Goal: Transaction & Acquisition: Book appointment/travel/reservation

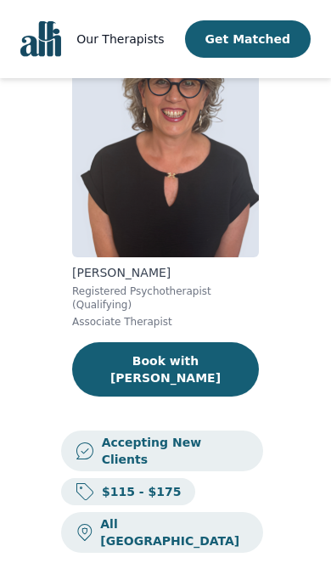
click at [215, 376] on button "Book with [PERSON_NAME]" at bounding box center [165, 369] width 187 height 54
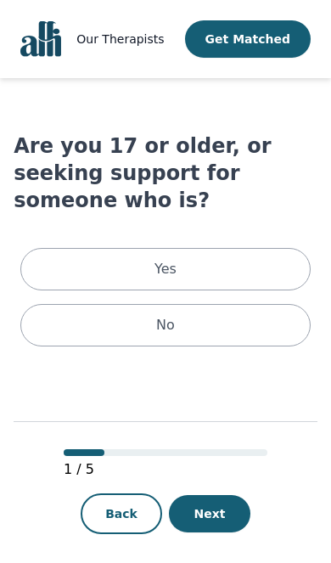
click at [265, 248] on div "Yes" at bounding box center [165, 269] width 291 height 42
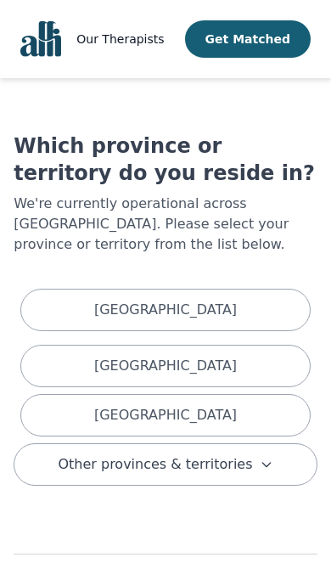
click at [241, 411] on div "[GEOGRAPHIC_DATA]" at bounding box center [165, 415] width 291 height 42
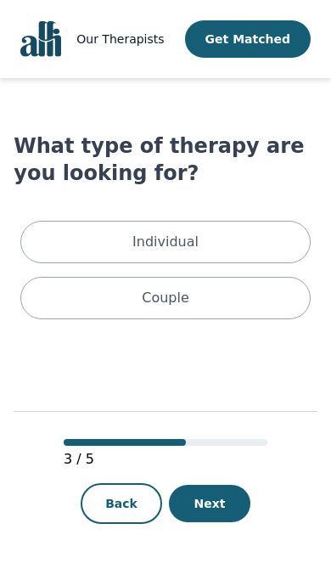
click at [246, 244] on div "Individual" at bounding box center [165, 242] width 291 height 42
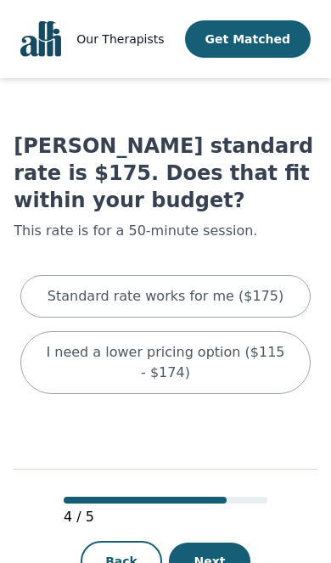
click at [279, 279] on div "Standard rate works for me ($175)" at bounding box center [165, 296] width 291 height 42
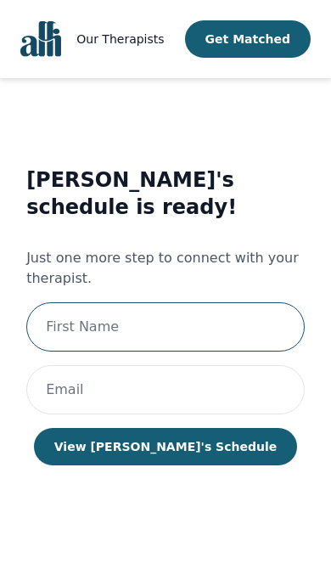
click at [174, 302] on input "text" at bounding box center [165, 326] width 279 height 49
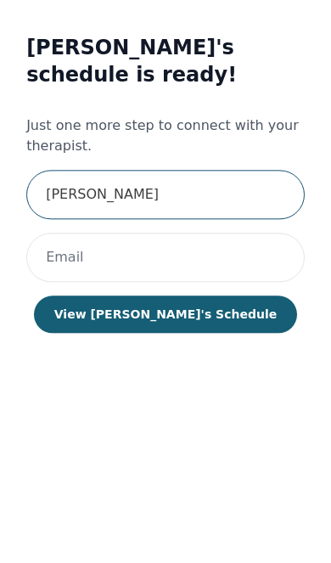
type input "[PERSON_NAME]"
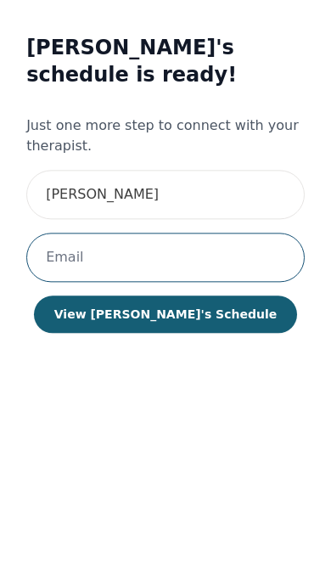
click at [144, 364] on input "email" at bounding box center [165, 388] width 279 height 49
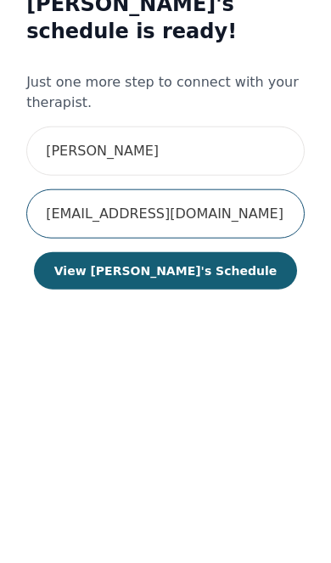
type input "[EMAIL_ADDRESS][DOMAIN_NAME]"
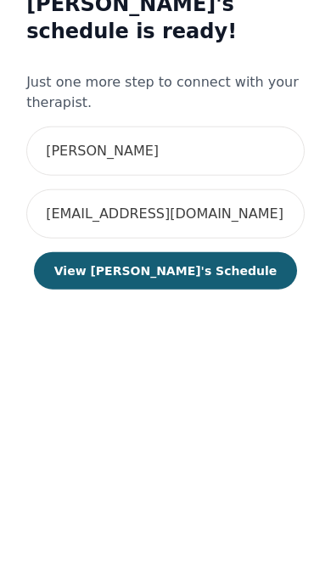
click at [212, 426] on button "View [PERSON_NAME]'s Schedule" at bounding box center [165, 444] width 263 height 37
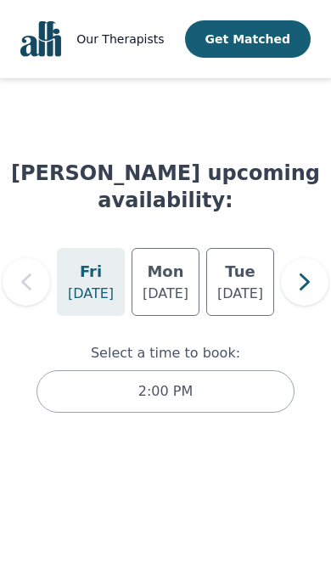
click at [161, 286] on p "[DATE]" at bounding box center [166, 294] width 46 height 20
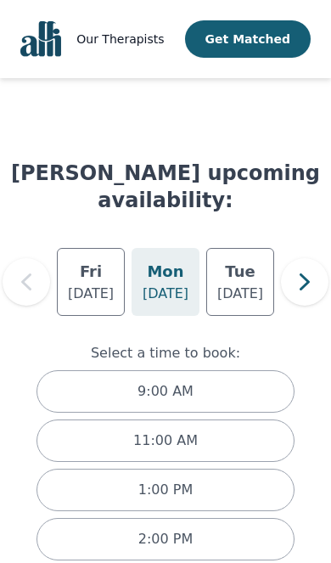
click at [229, 428] on div "11:00 AM" at bounding box center [166, 441] width 258 height 42
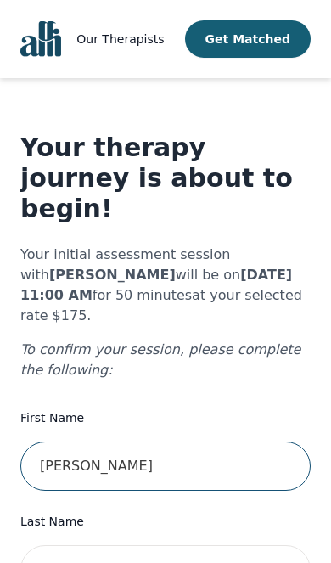
click at [199, 442] on input "[PERSON_NAME]" at bounding box center [165, 466] width 291 height 49
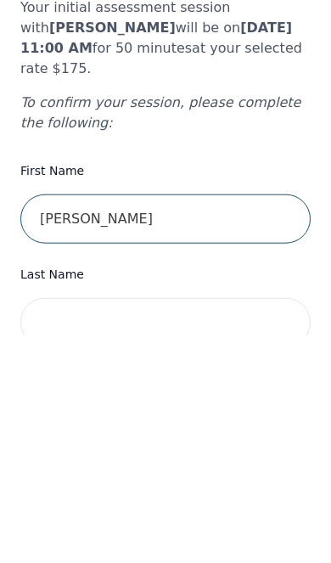
type input "[PERSON_NAME]"
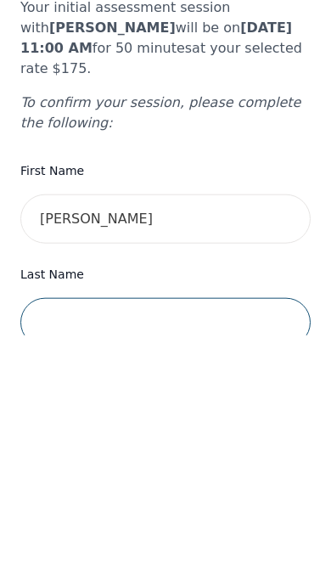
click at [189, 526] on input "text" at bounding box center [165, 550] width 291 height 49
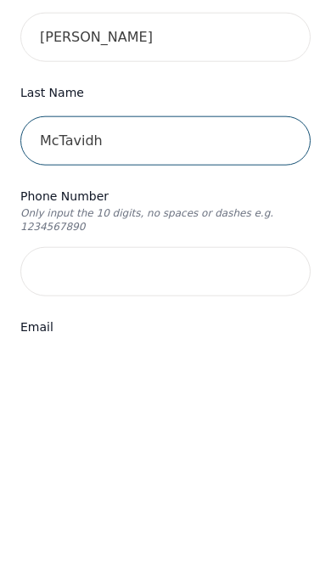
type input "McTavidh"
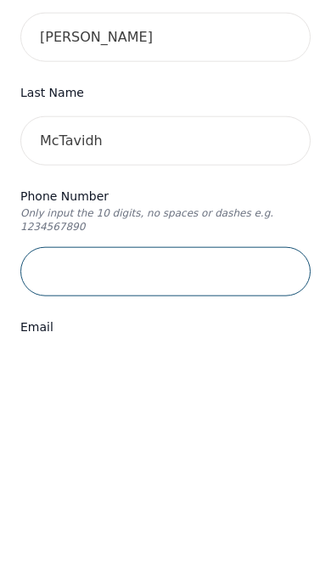
click at [212, 475] on input "tel" at bounding box center [165, 499] width 291 height 49
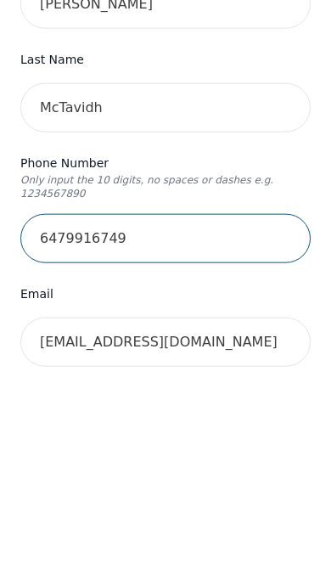
type input "6479916749"
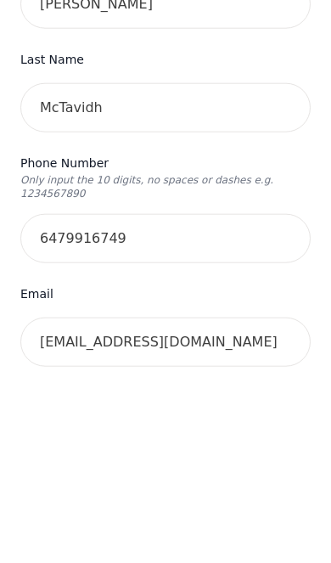
scroll to position [463, 0]
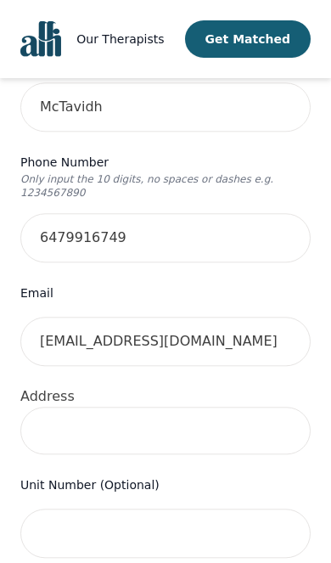
click at [195, 407] on input at bounding box center [165, 431] width 291 height 48
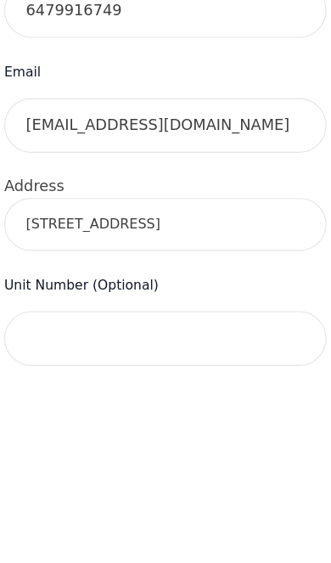
type input "[STREET_ADDRESS]"
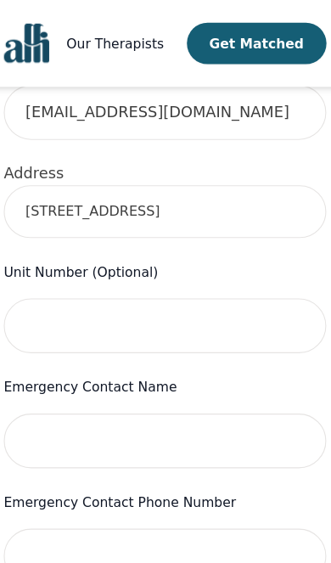
scroll to position [703, 0]
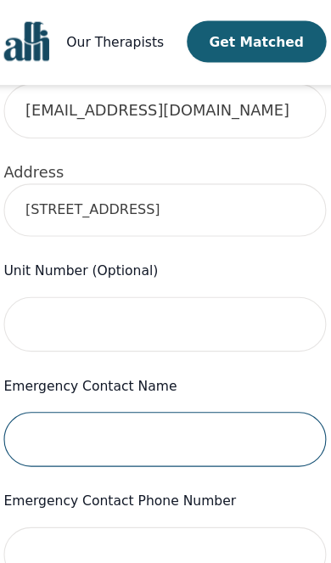
click at [191, 373] on input "text" at bounding box center [165, 397] width 291 height 49
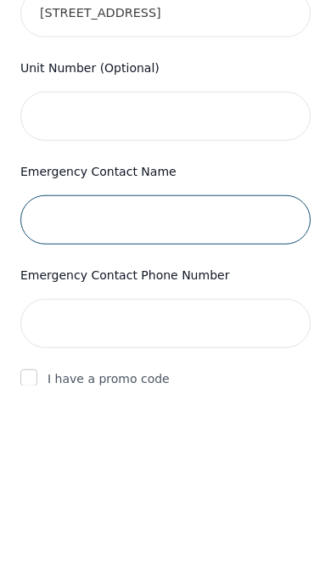
type input "F"
type input "[PERSON_NAME]"
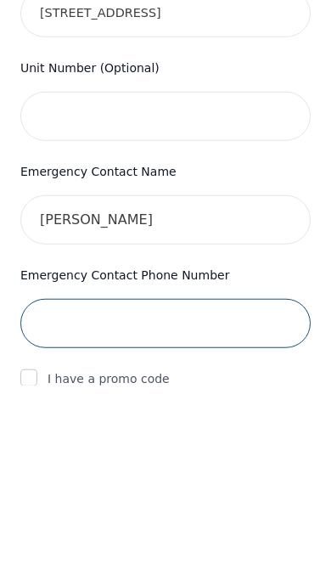
click at [42, 477] on input "tel" at bounding box center [165, 501] width 291 height 49
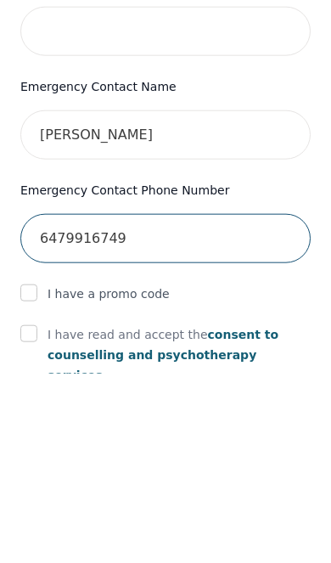
type input "6479916749"
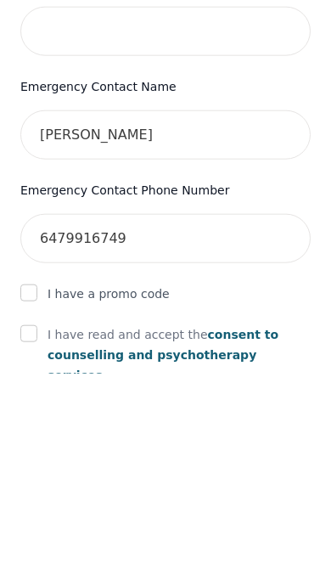
click at [20, 515] on input "checkbox" at bounding box center [28, 523] width 17 height 17
checkbox input "true"
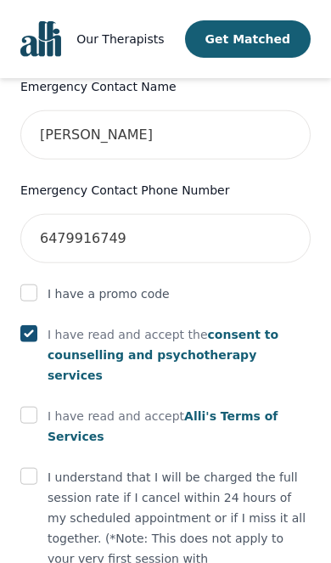
scroll to position [966, 0]
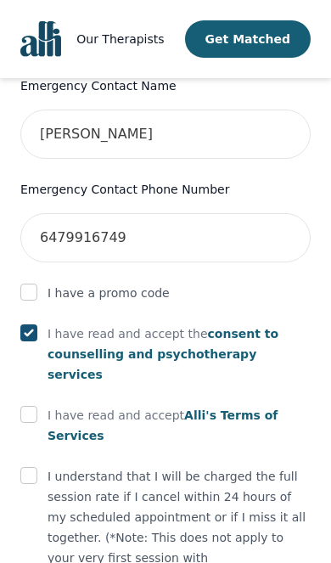
click at [32, 406] on input "checkbox" at bounding box center [28, 414] width 17 height 17
checkbox input "true"
click at [25, 467] on input "checkbox" at bounding box center [28, 475] width 17 height 17
checkbox input "true"
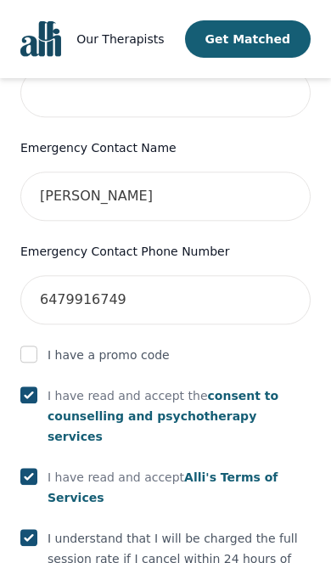
scroll to position [1044, 0]
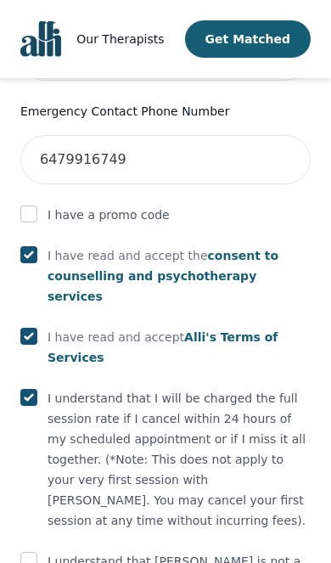
click at [23, 552] on input "checkbox" at bounding box center [28, 560] width 17 height 17
checkbox input "true"
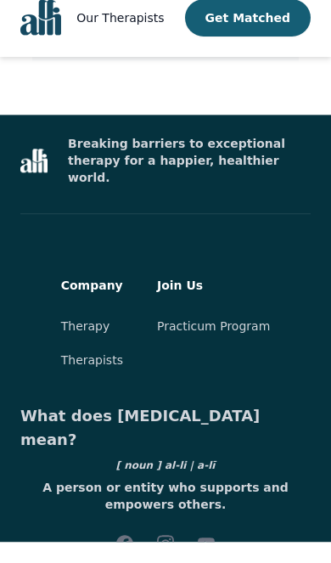
scroll to position [1042, 0]
